Goal: Use online tool/utility: Utilize a website feature to perform a specific function

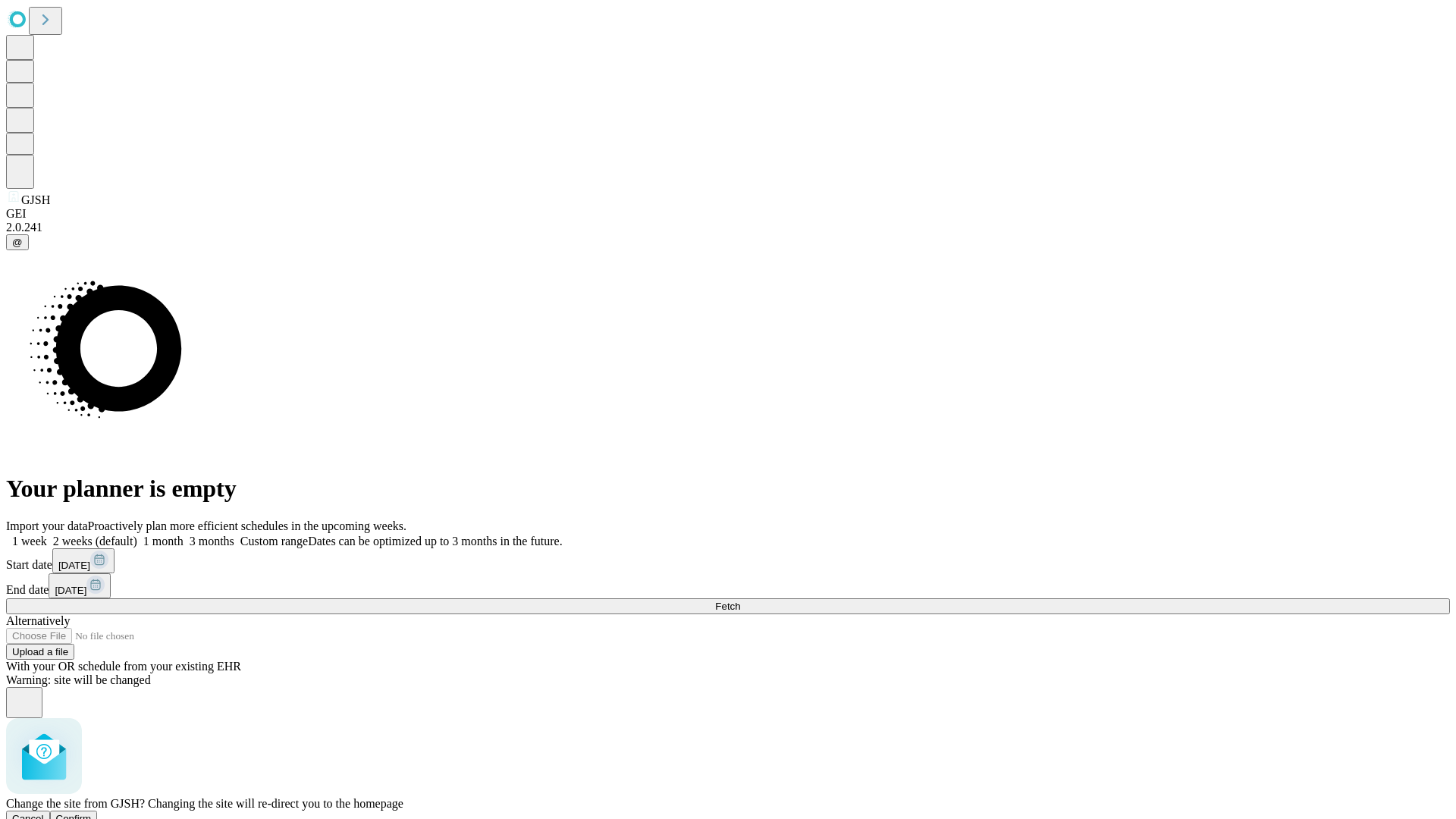
click at [92, 813] on span "Confirm" at bounding box center [74, 818] width 36 height 11
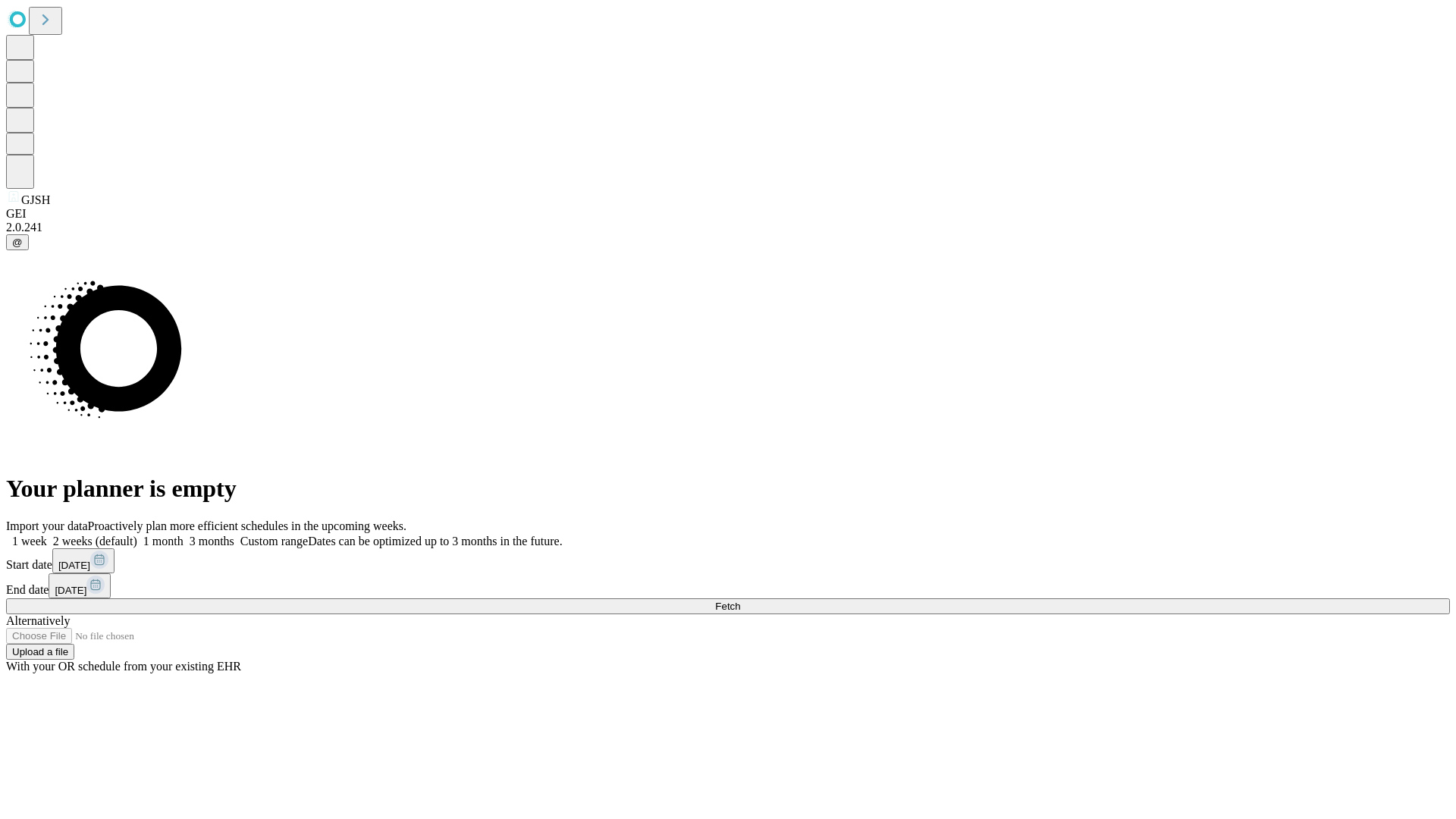
click at [137, 534] on label "2 weeks (default)" at bounding box center [92, 540] width 90 height 13
click at [740, 600] on span "Fetch" at bounding box center [727, 605] width 25 height 11
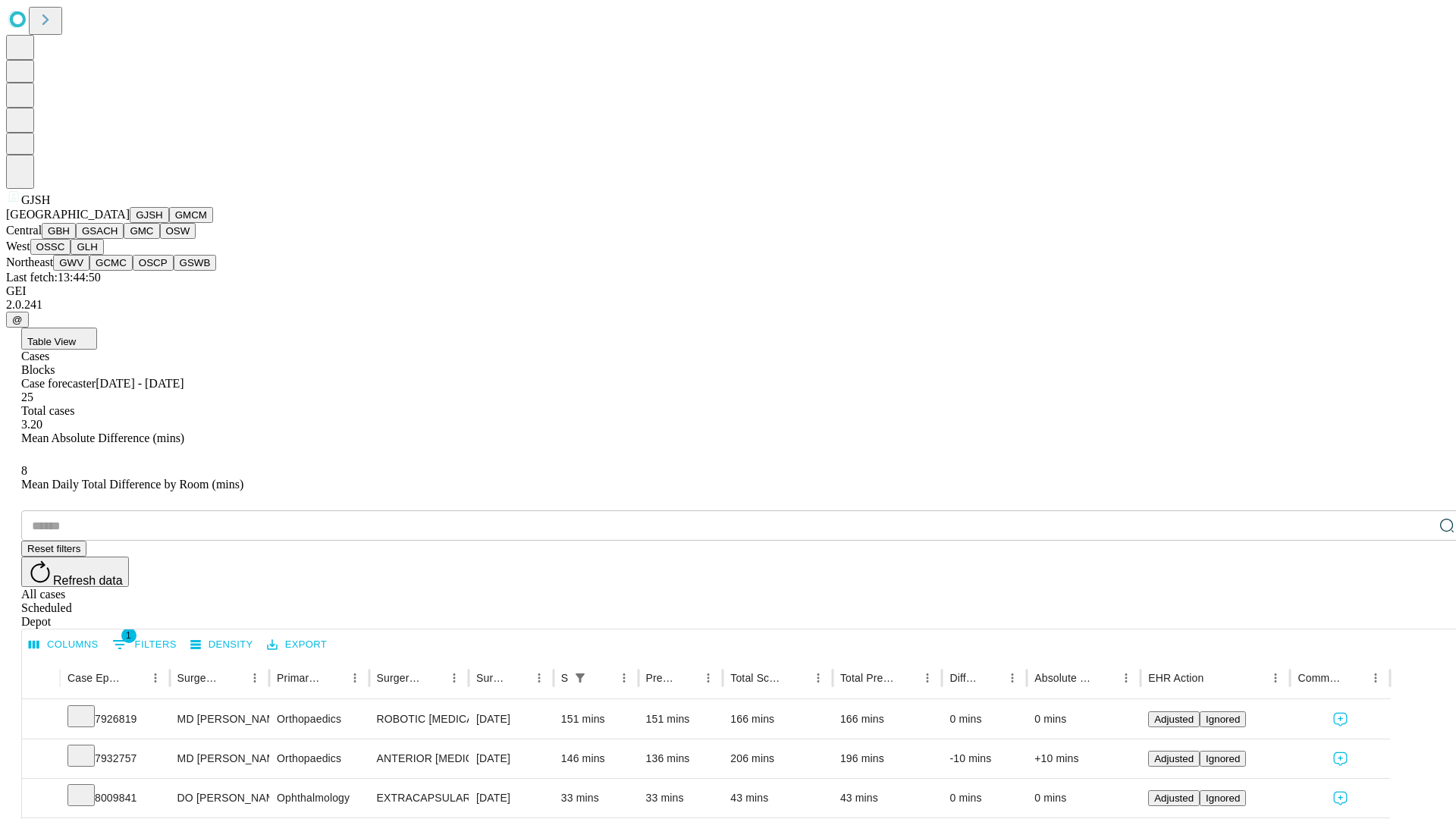
click at [169, 223] on button "GMCM" at bounding box center [191, 215] width 44 height 16
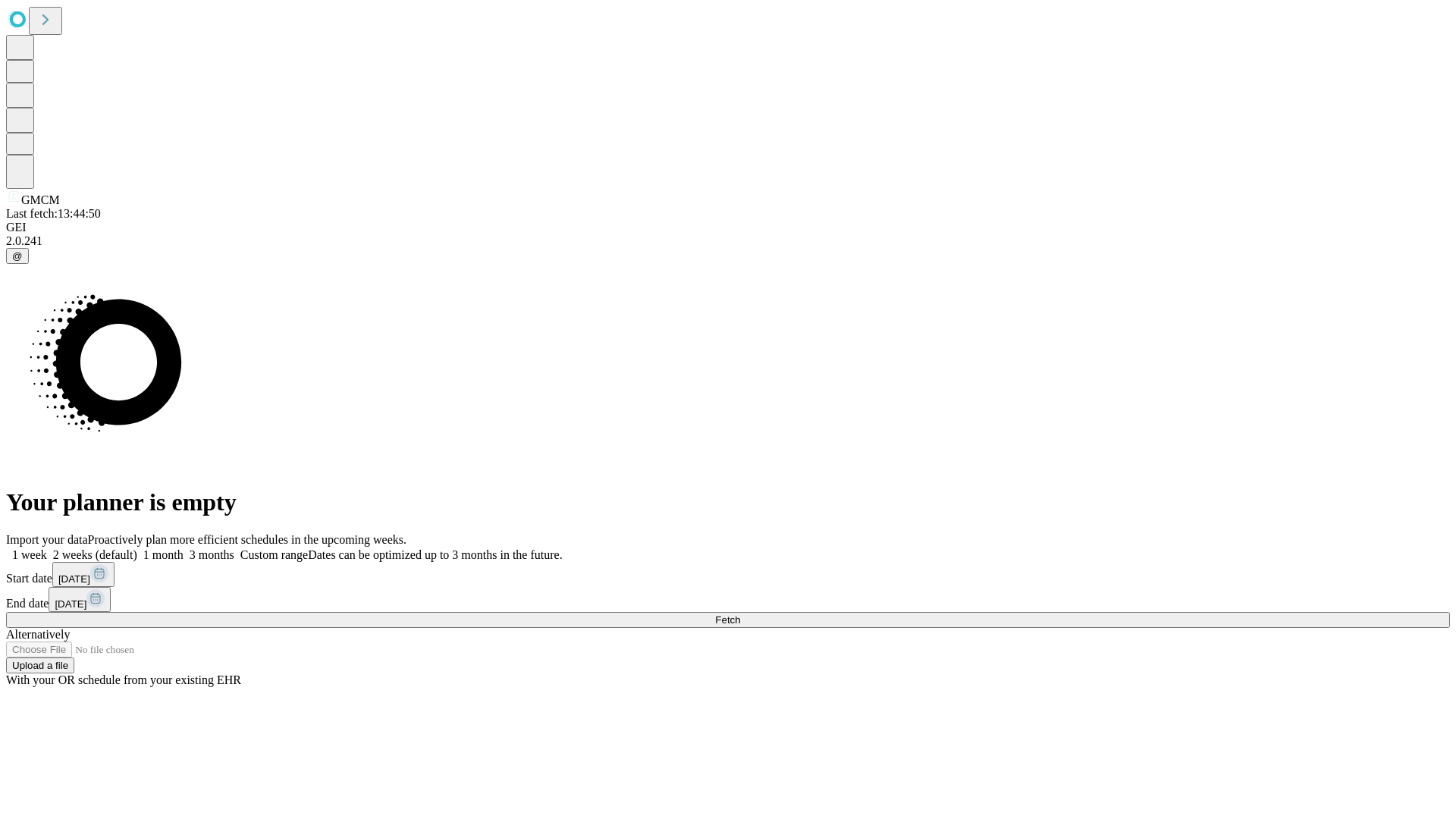
click at [137, 548] on label "2 weeks (default)" at bounding box center [92, 554] width 90 height 13
click at [740, 614] on span "Fetch" at bounding box center [727, 619] width 25 height 11
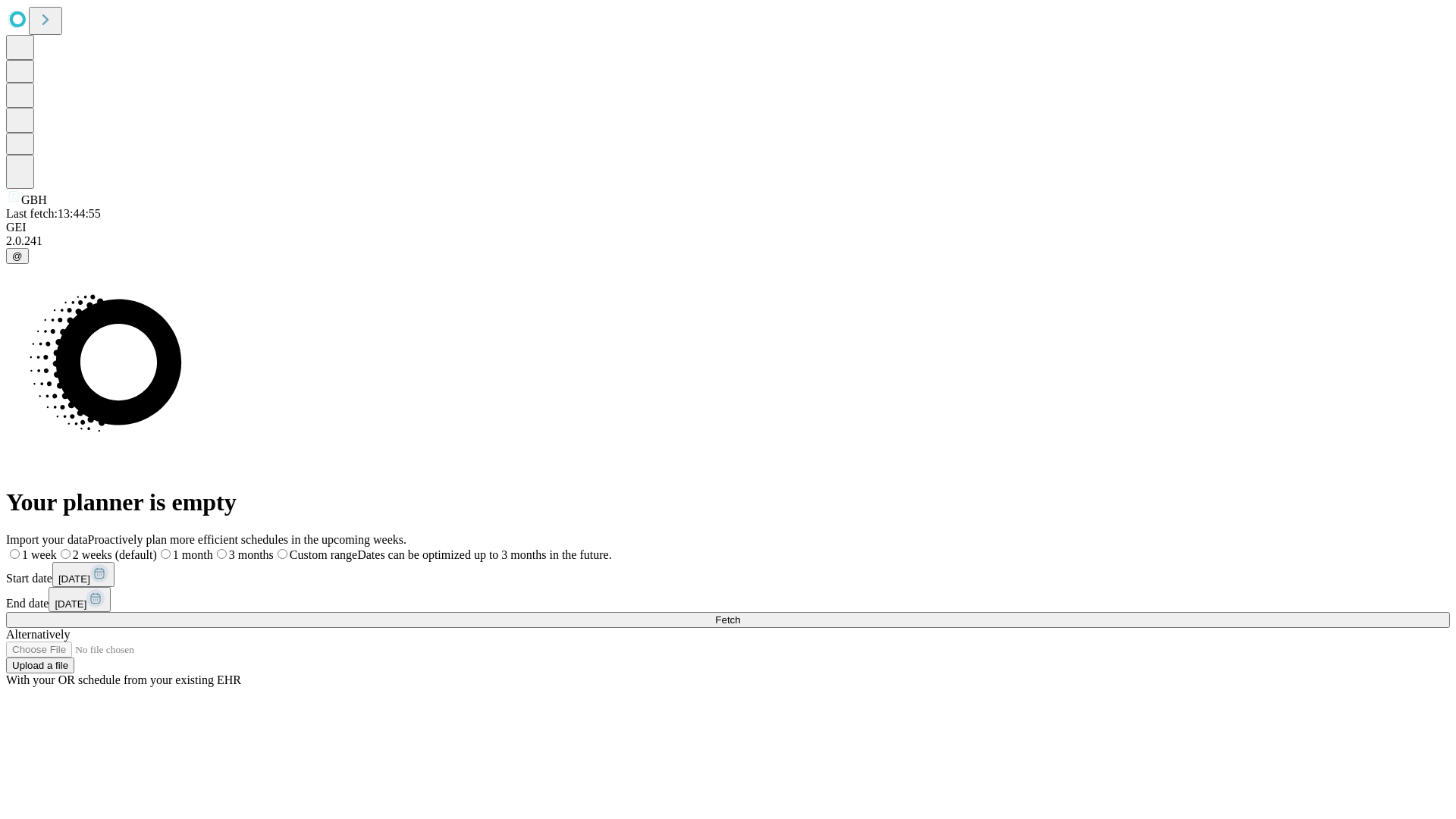
click at [157, 548] on label "2 weeks (default)" at bounding box center [106, 554] width 100 height 13
click at [740, 614] on span "Fetch" at bounding box center [727, 619] width 25 height 11
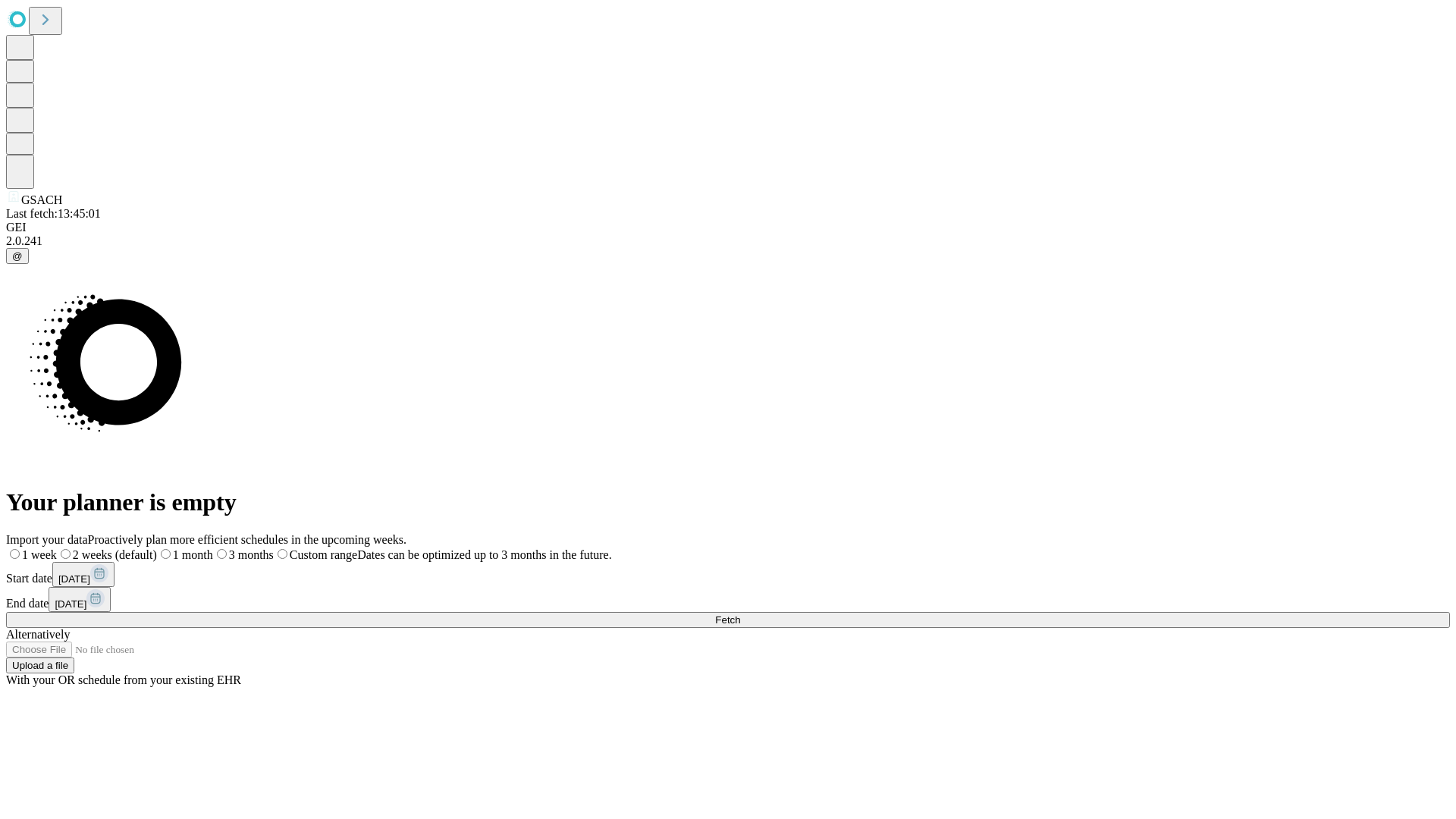
click at [157, 548] on label "2 weeks (default)" at bounding box center [106, 554] width 100 height 13
click at [740, 614] on span "Fetch" at bounding box center [727, 619] width 25 height 11
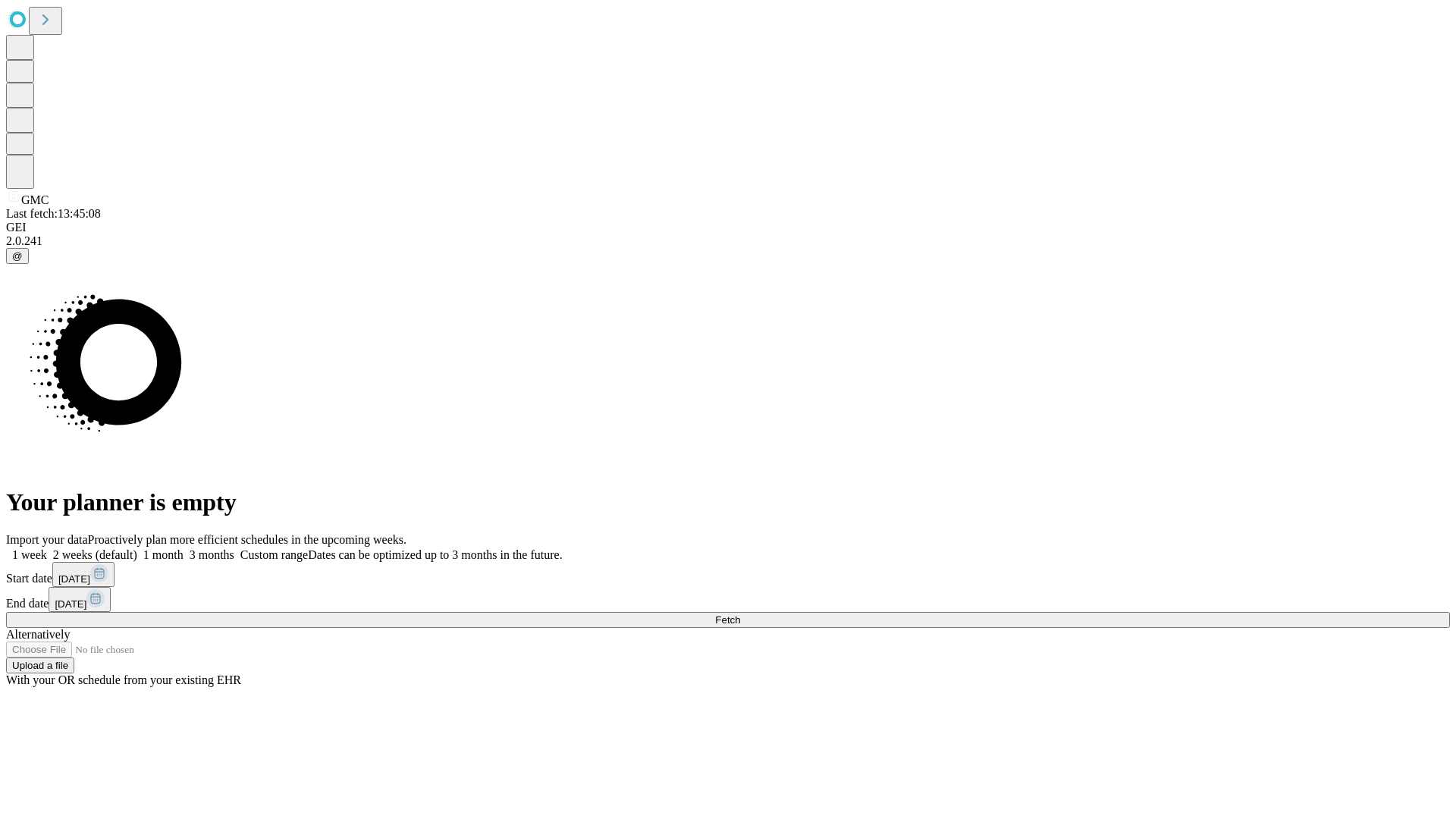
click at [137, 548] on label "2 weeks (default)" at bounding box center [92, 554] width 90 height 13
click at [740, 614] on span "Fetch" at bounding box center [727, 619] width 25 height 11
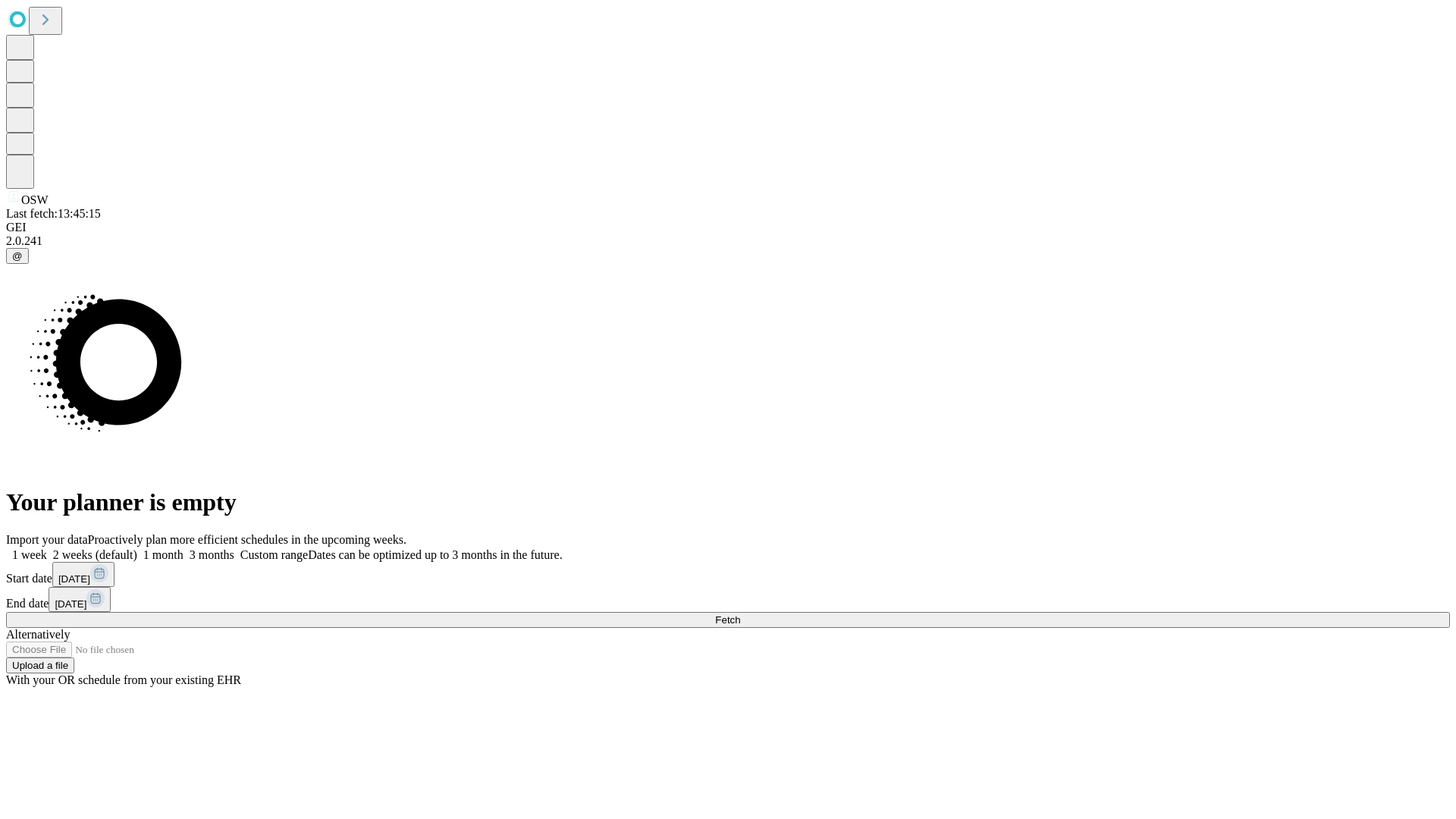
click at [137, 548] on label "2 weeks (default)" at bounding box center [92, 554] width 90 height 13
click at [740, 614] on span "Fetch" at bounding box center [727, 619] width 25 height 11
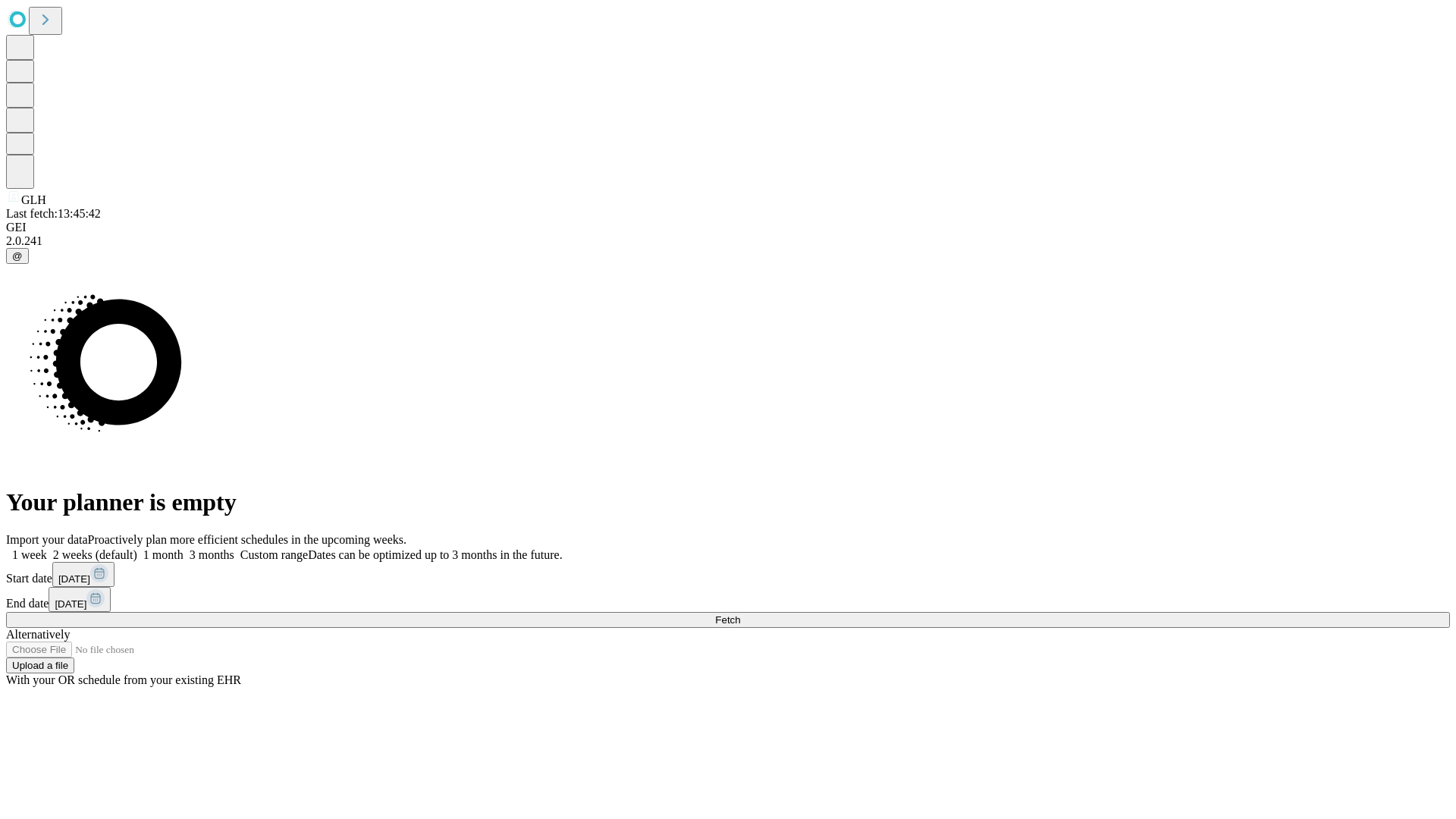
click at [137, 548] on label "2 weeks (default)" at bounding box center [92, 554] width 90 height 13
click at [740, 614] on span "Fetch" at bounding box center [727, 619] width 25 height 11
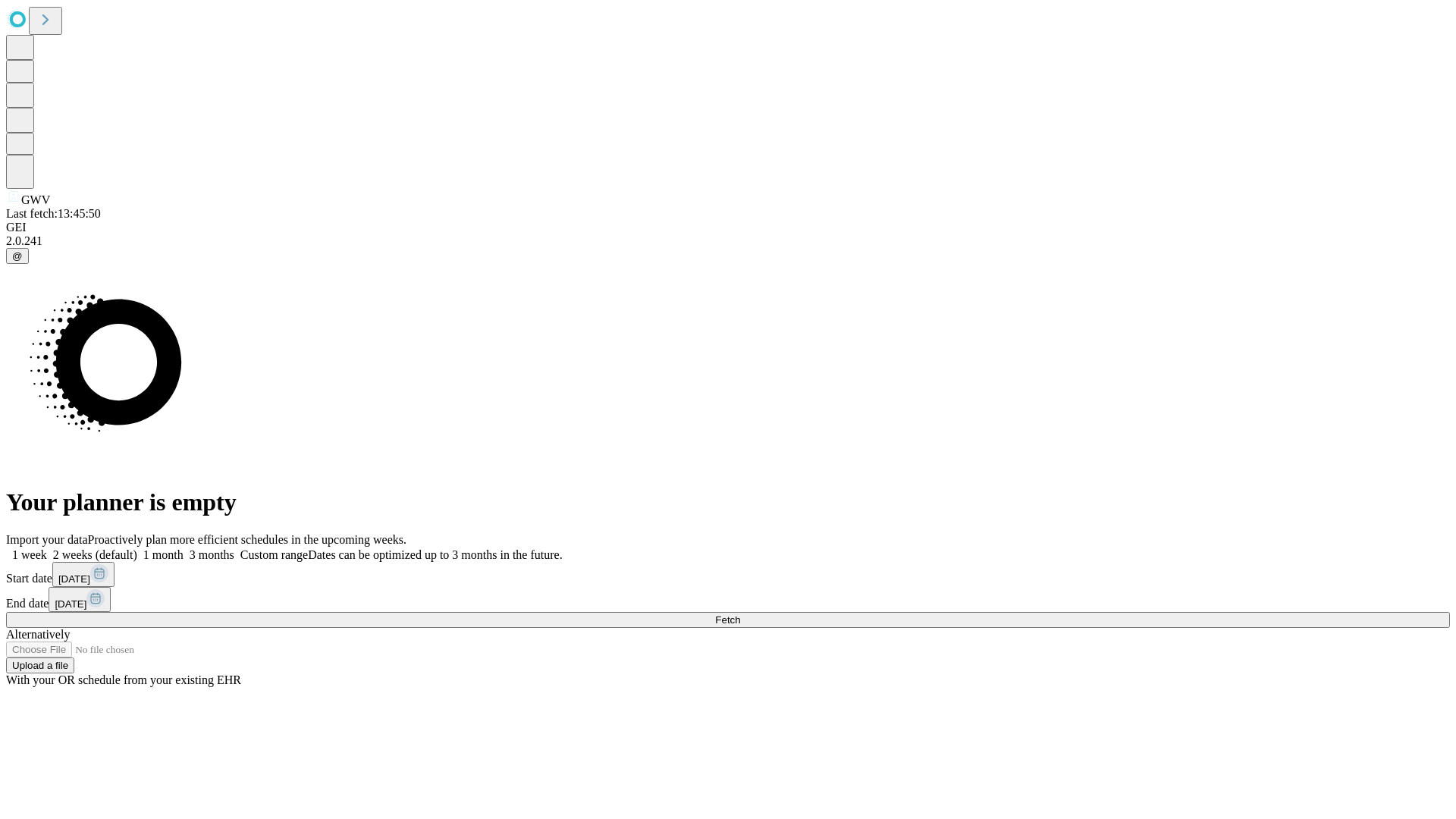
click at [137, 548] on label "2 weeks (default)" at bounding box center [92, 554] width 90 height 13
click at [740, 614] on span "Fetch" at bounding box center [727, 619] width 25 height 11
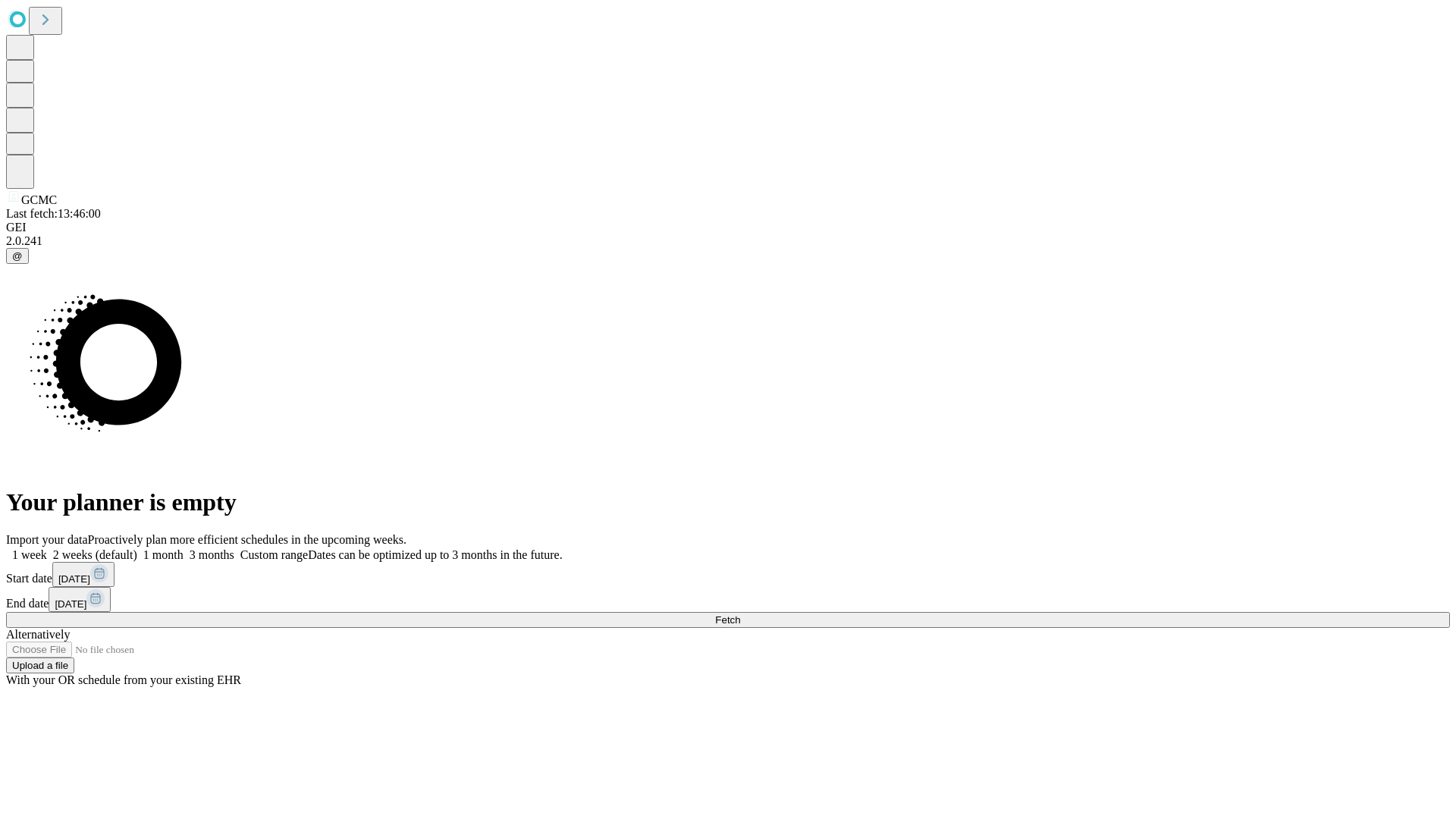
click at [137, 548] on label "2 weeks (default)" at bounding box center [92, 554] width 90 height 13
click at [740, 614] on span "Fetch" at bounding box center [727, 619] width 25 height 11
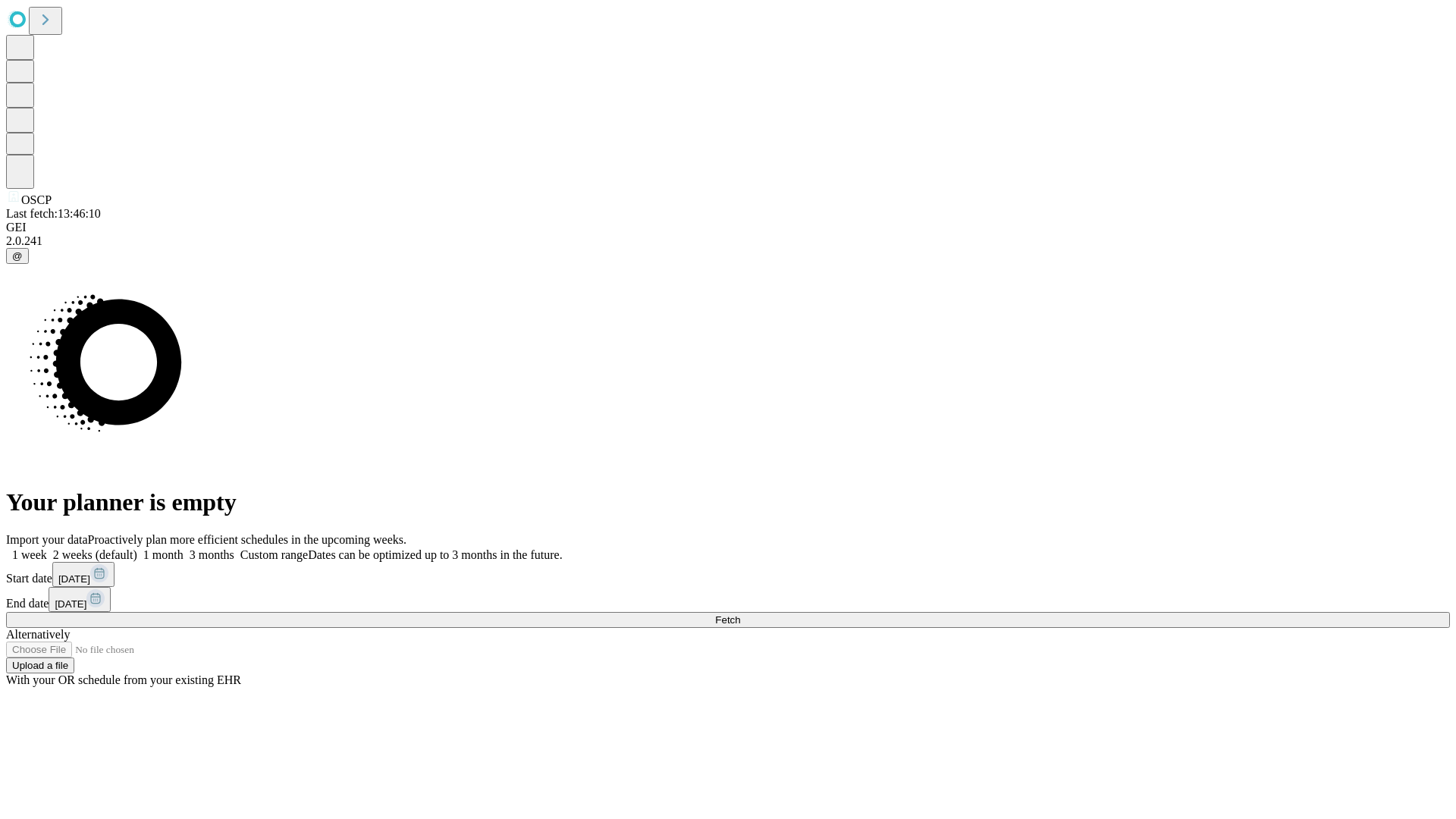
click at [137, 548] on label "2 weeks (default)" at bounding box center [92, 554] width 90 height 13
click at [740, 614] on span "Fetch" at bounding box center [727, 619] width 25 height 11
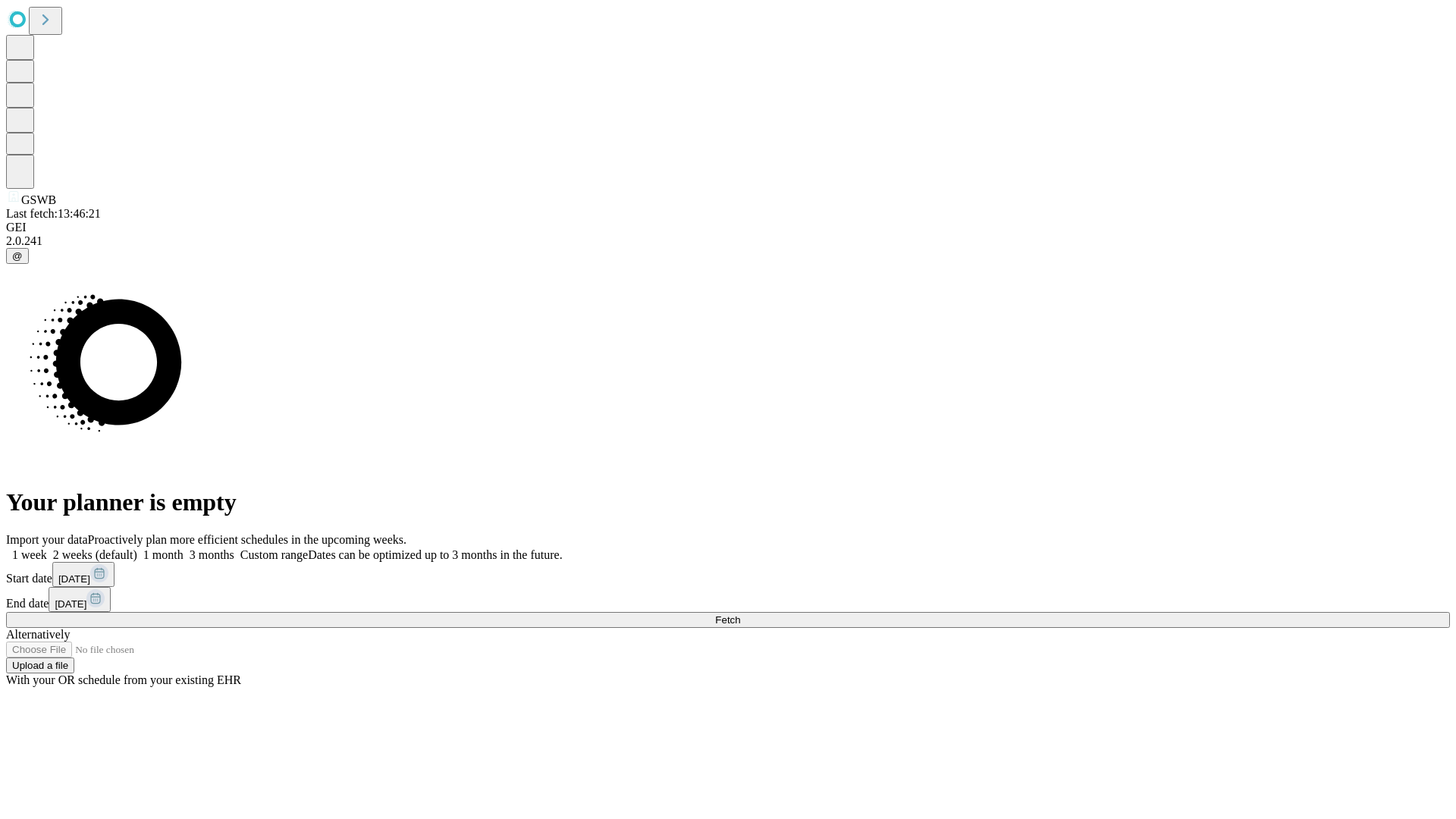
click at [137, 548] on label "2 weeks (default)" at bounding box center [92, 554] width 90 height 13
click at [740, 614] on span "Fetch" at bounding box center [727, 619] width 25 height 11
